Goal: Transaction & Acquisition: Purchase product/service

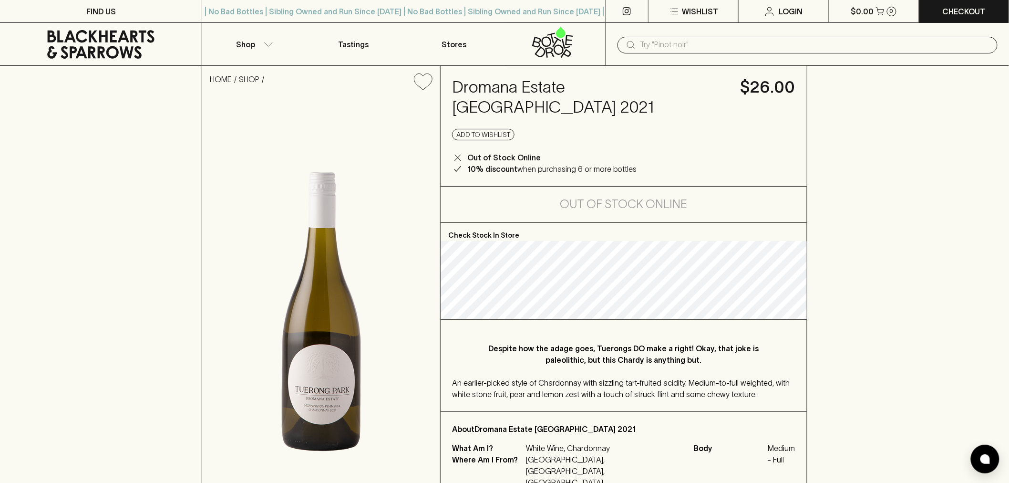
click at [653, 40] on input "text" at bounding box center [814, 44] width 349 height 15
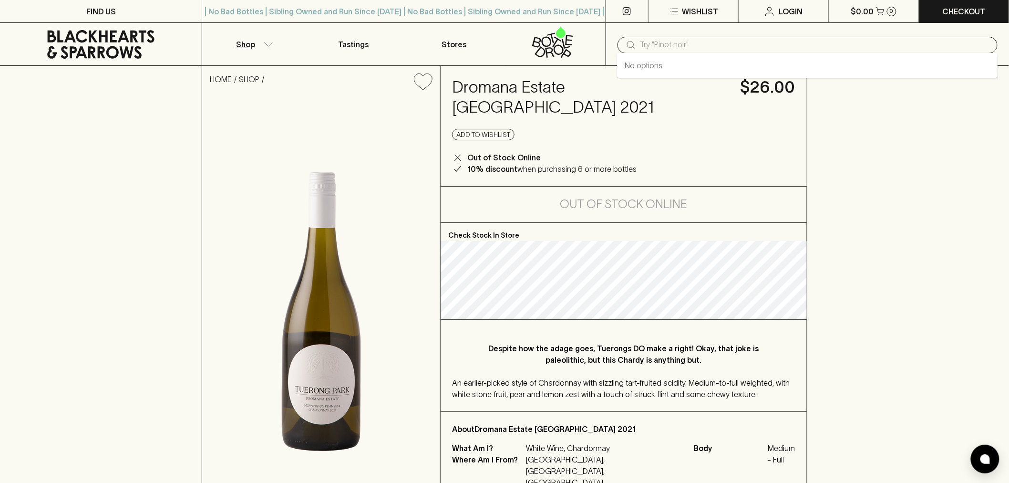
click at [280, 44] on button "Shop" at bounding box center [252, 44] width 101 height 42
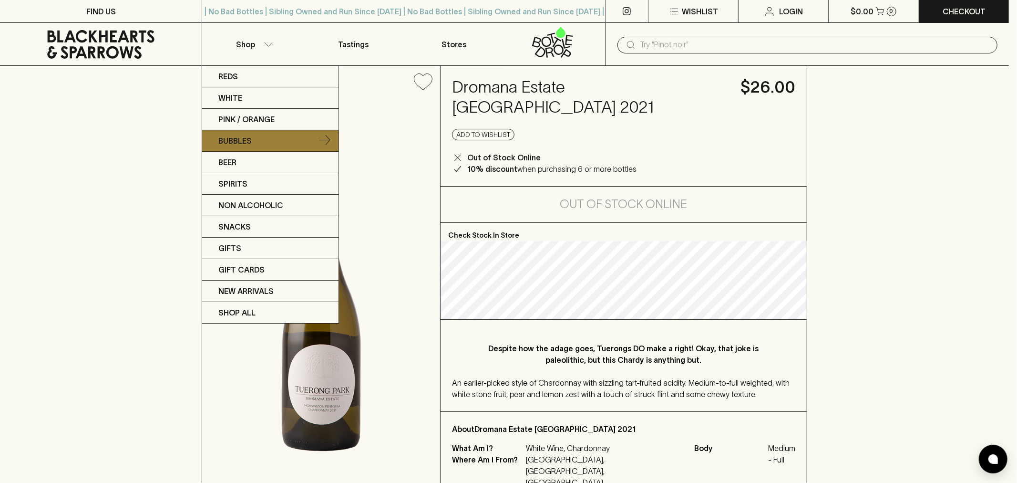
click at [266, 136] on link "Bubbles" at bounding box center [270, 140] width 136 height 21
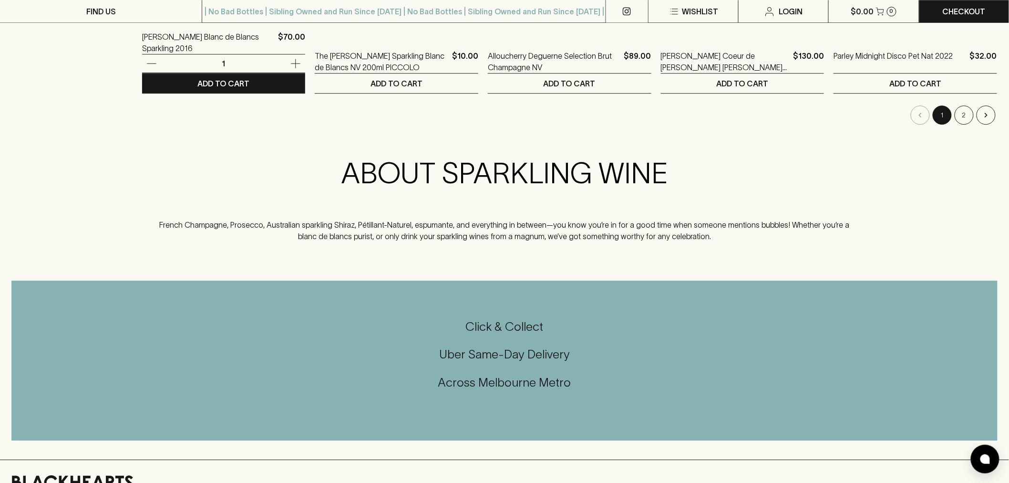
scroll to position [1112, 0]
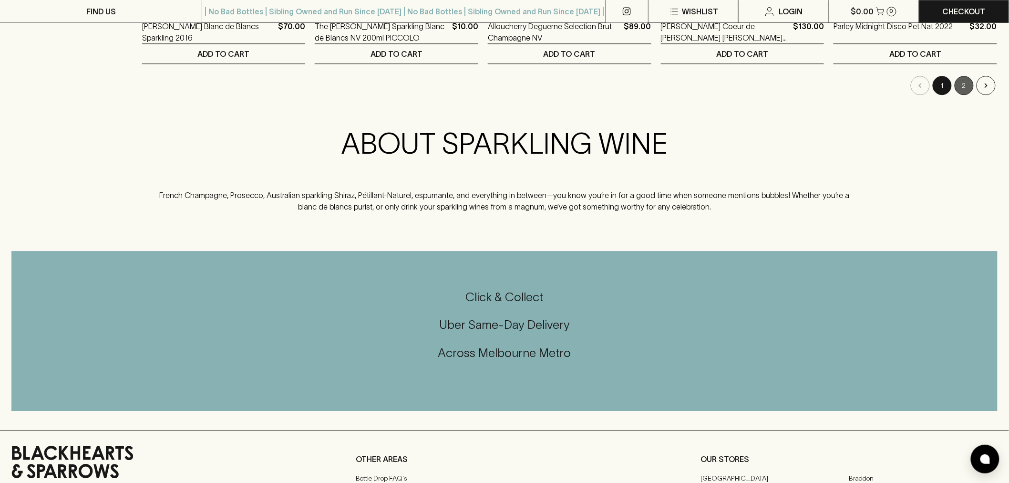
click at [961, 88] on button "2" at bounding box center [964, 85] width 19 height 19
